Goal: Transaction & Acquisition: Subscribe to service/newsletter

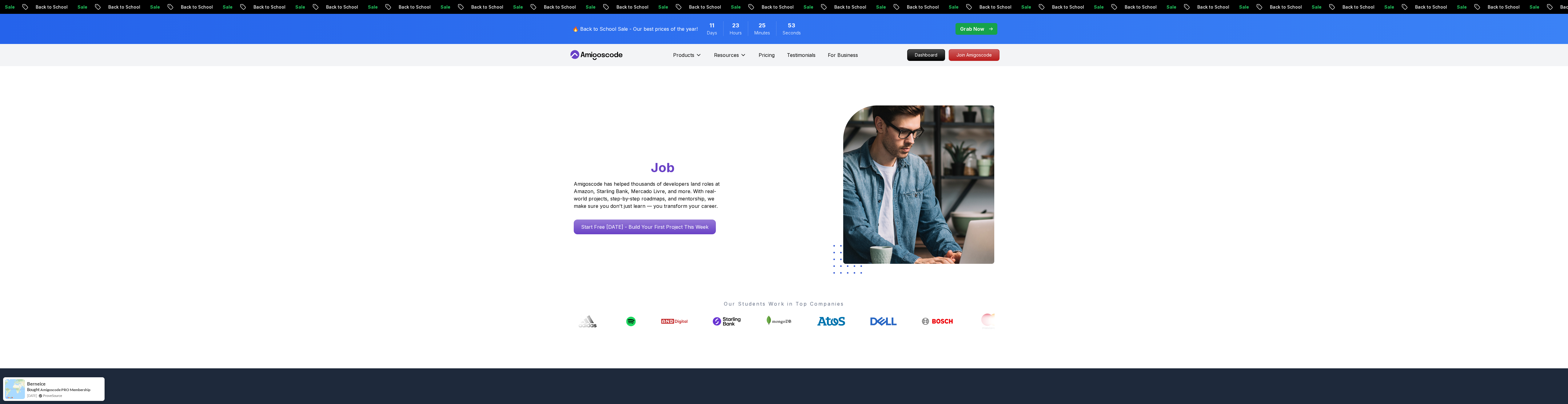
click at [1231, 105] on div "Go From Learning to Hired: Master Java, Spring Boot & Cloud Skills That Get You…" at bounding box center [784, 217] width 1568 height 303
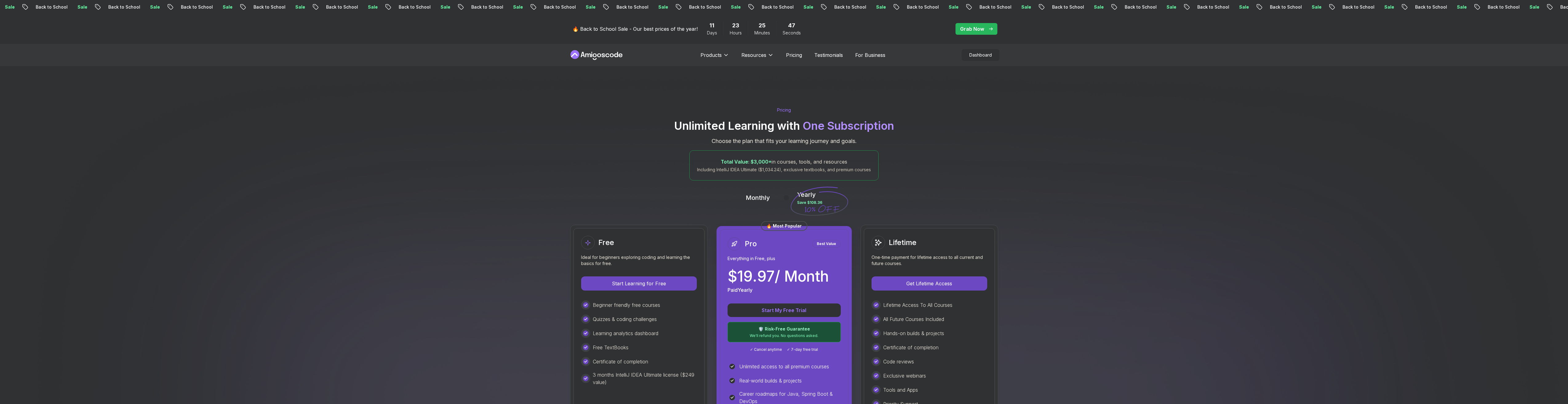
click at [961, 29] on p "Grab Now" at bounding box center [972, 28] width 24 height 8
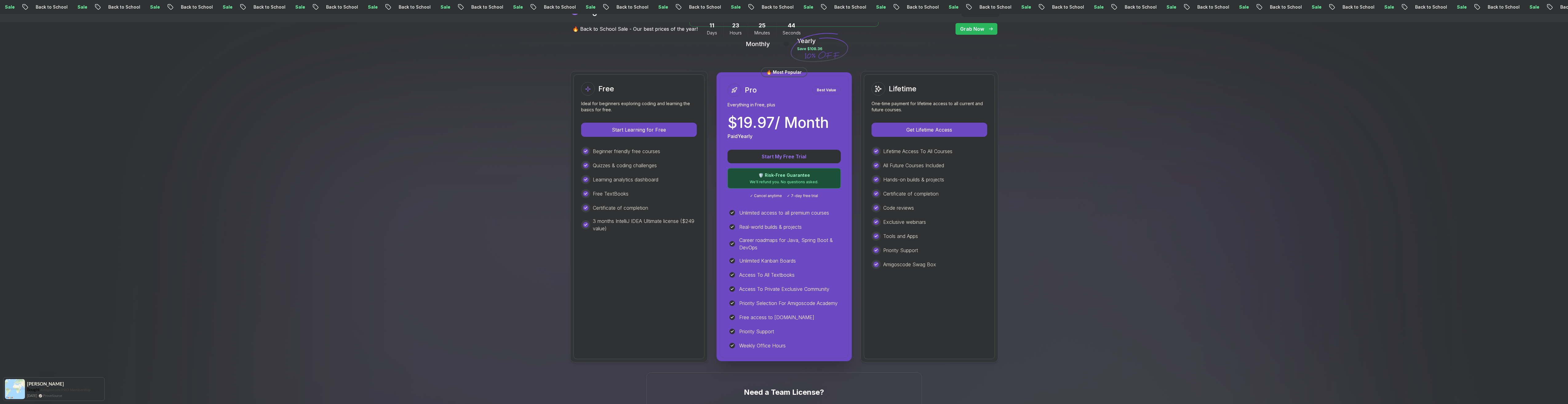
scroll to position [92, 0]
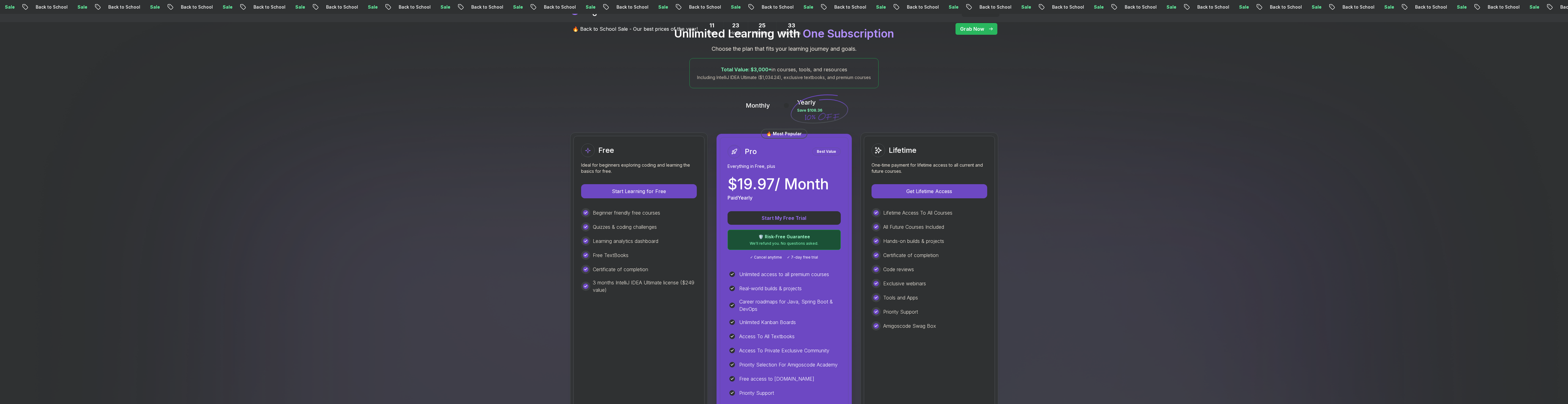
drag, startPoint x: 787, startPoint y: 220, endPoint x: 738, endPoint y: 250, distance: 57.5
click at [738, 250] on div "Start My Free Trial 🛡️ Risk-Free Guarantee We'll refund you. No questions asked…" at bounding box center [784, 236] width 113 height 49
drag, startPoint x: 741, startPoint y: 183, endPoint x: 779, endPoint y: 186, distance: 38.1
click at [779, 186] on p "$ 19.97 / Month" at bounding box center [778, 185] width 101 height 15
click at [1022, 88] on img at bounding box center [784, 361] width 1568 height 773
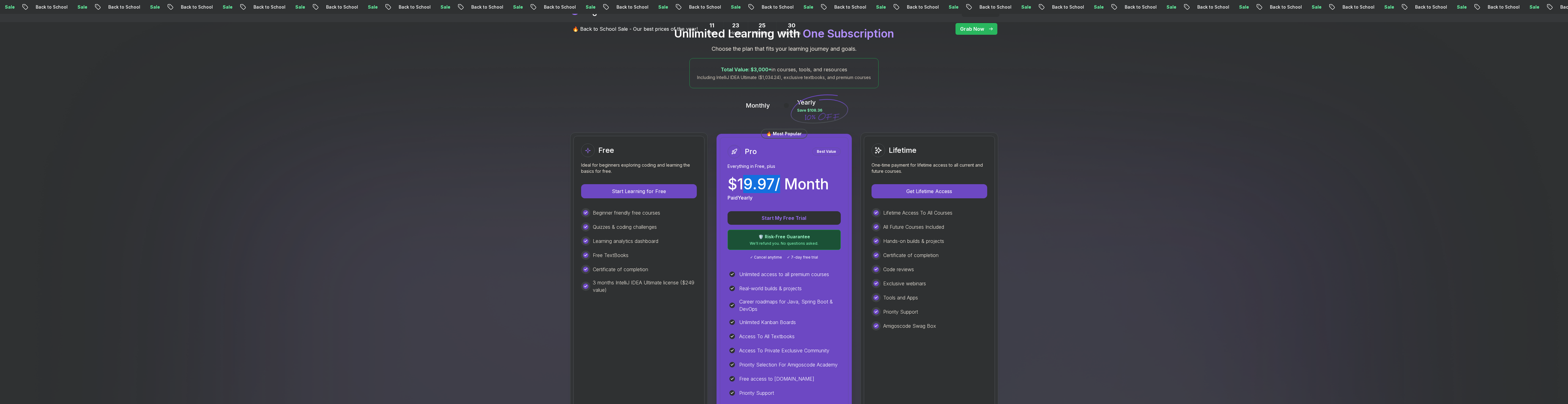
click at [757, 6] on div "Sale Back to School Sale Back to School Sale Back to School Sale Back to School…" at bounding box center [784, 7] width 1568 height 7
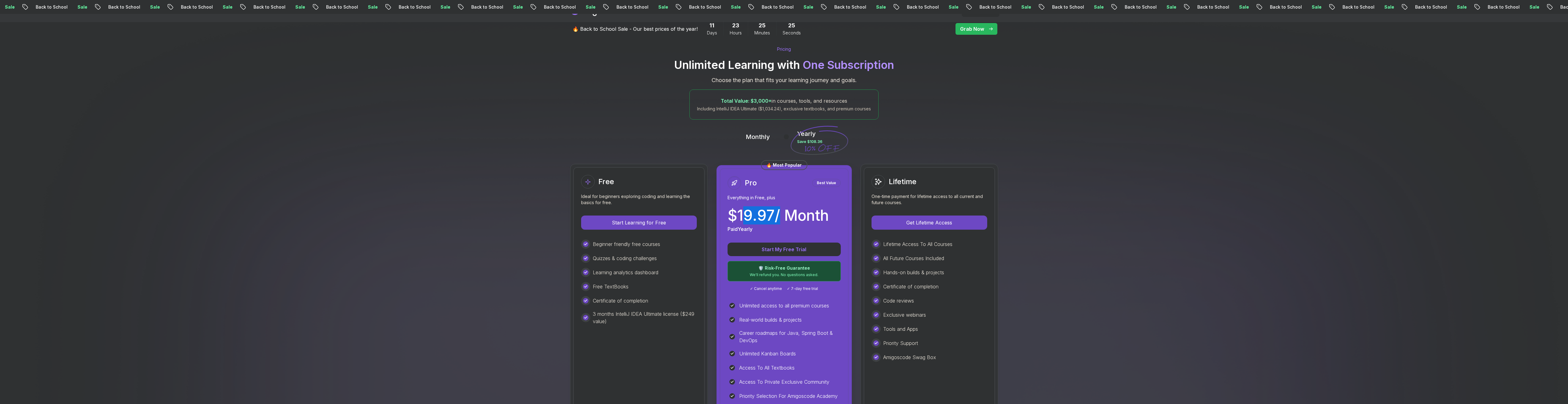
scroll to position [123, 0]
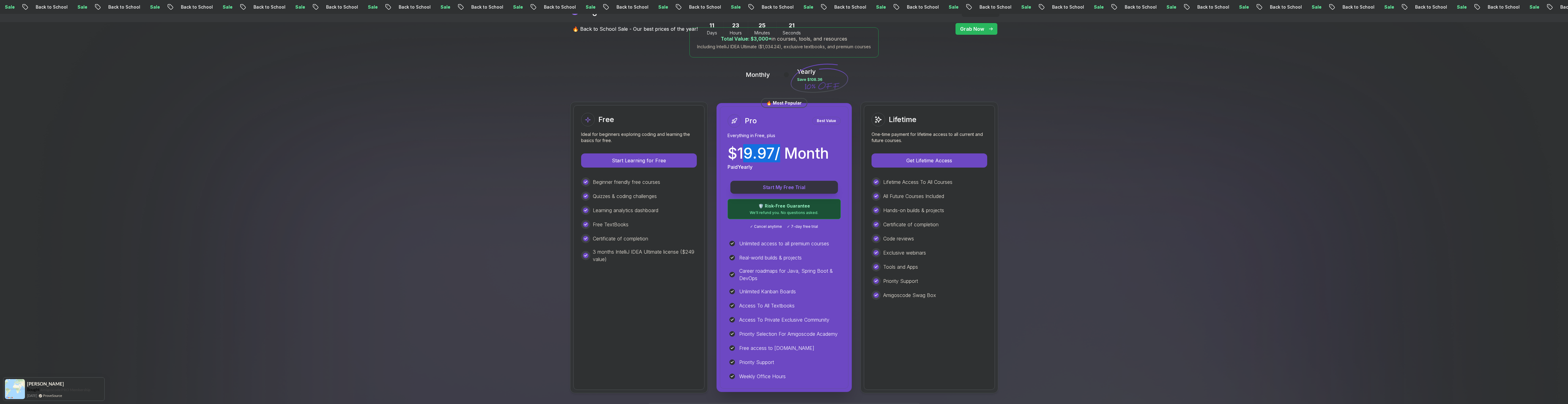
click at [798, 185] on p "Start My Free Trial" at bounding box center [784, 187] width 94 height 7
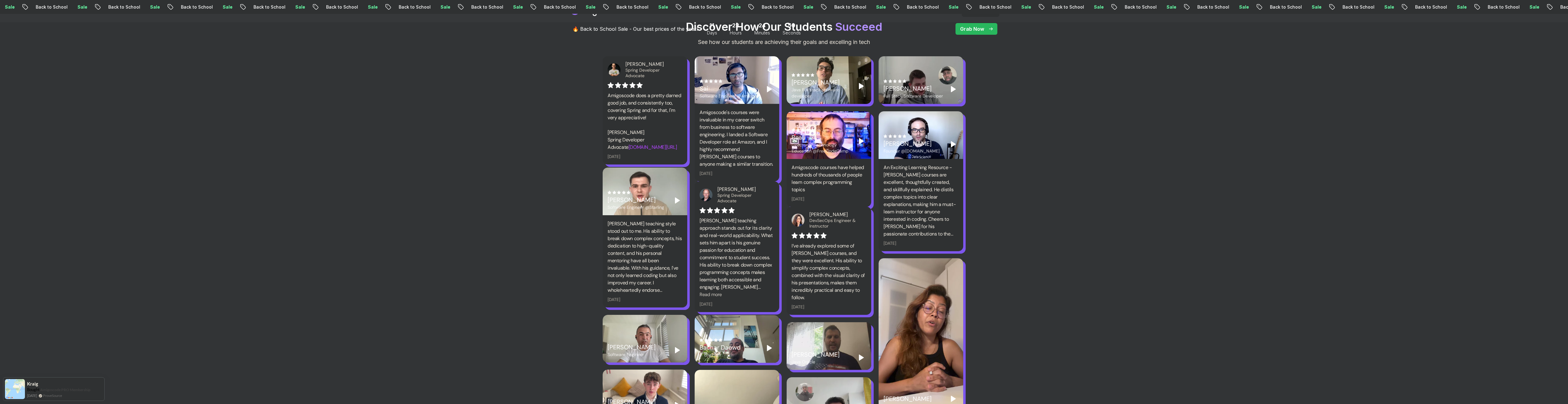
scroll to position [493, 0]
